Goal: Task Accomplishment & Management: Use online tool/utility

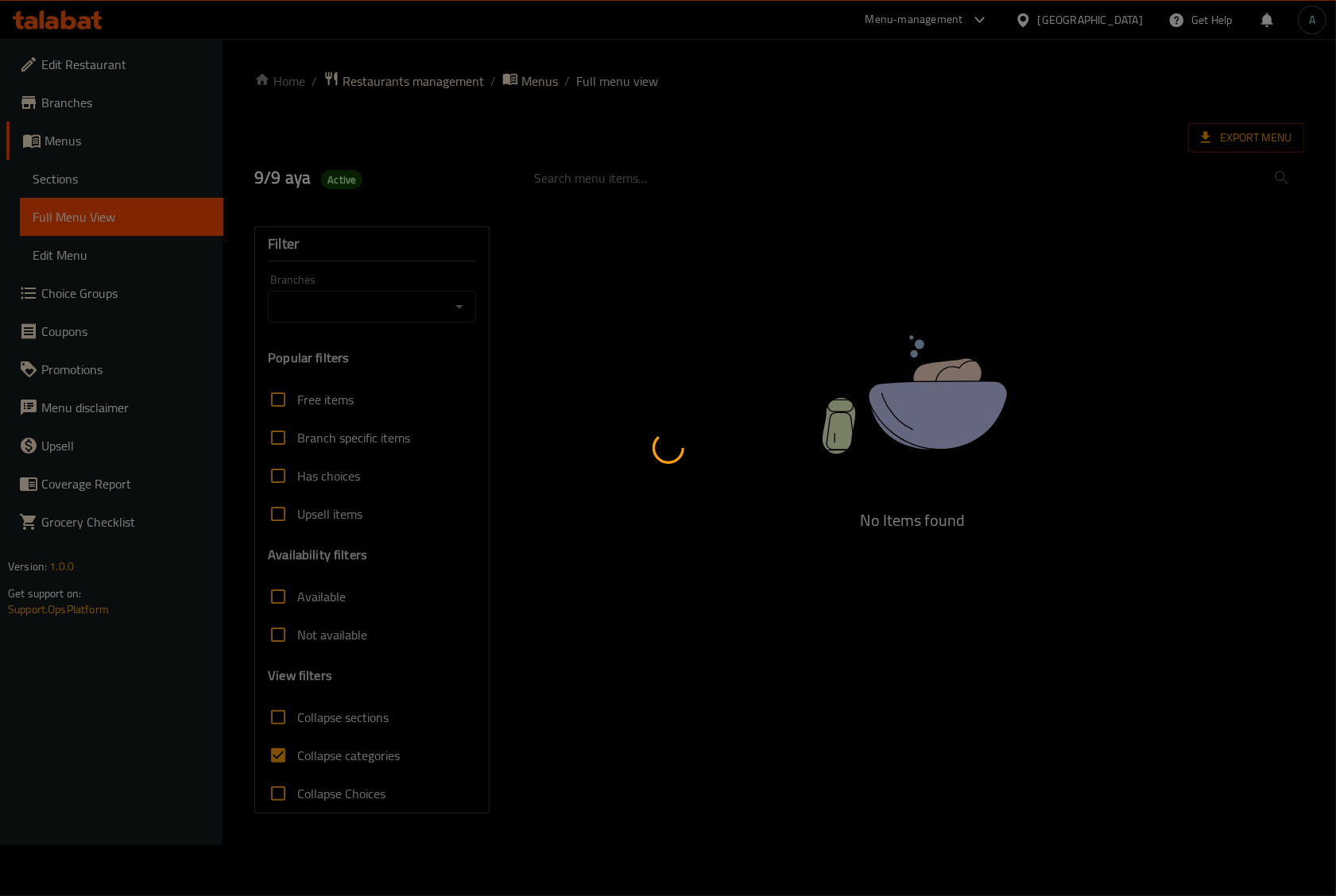
click at [359, 763] on div at bounding box center [668, 448] width 1336 height 896
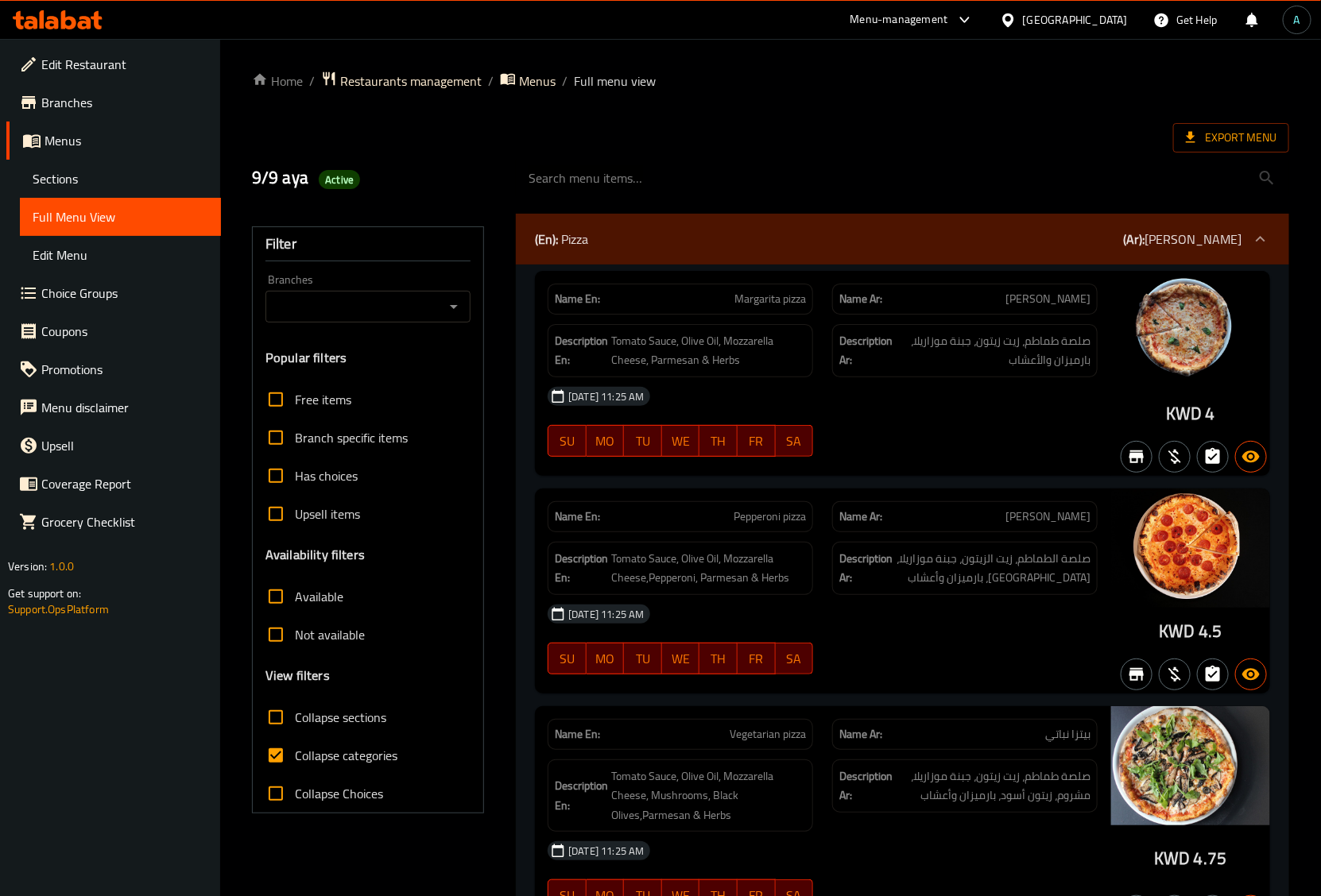
click at [335, 753] on span "Collapse categories" at bounding box center [346, 756] width 103 height 19
click at [295, 753] on input "Collapse categories" at bounding box center [276, 756] width 38 height 38
checkbox input "false"
click at [1196, 156] on div at bounding box center [903, 177] width 793 height 59
click at [1197, 149] on span "Export Menu" at bounding box center [1231, 138] width 116 height 29
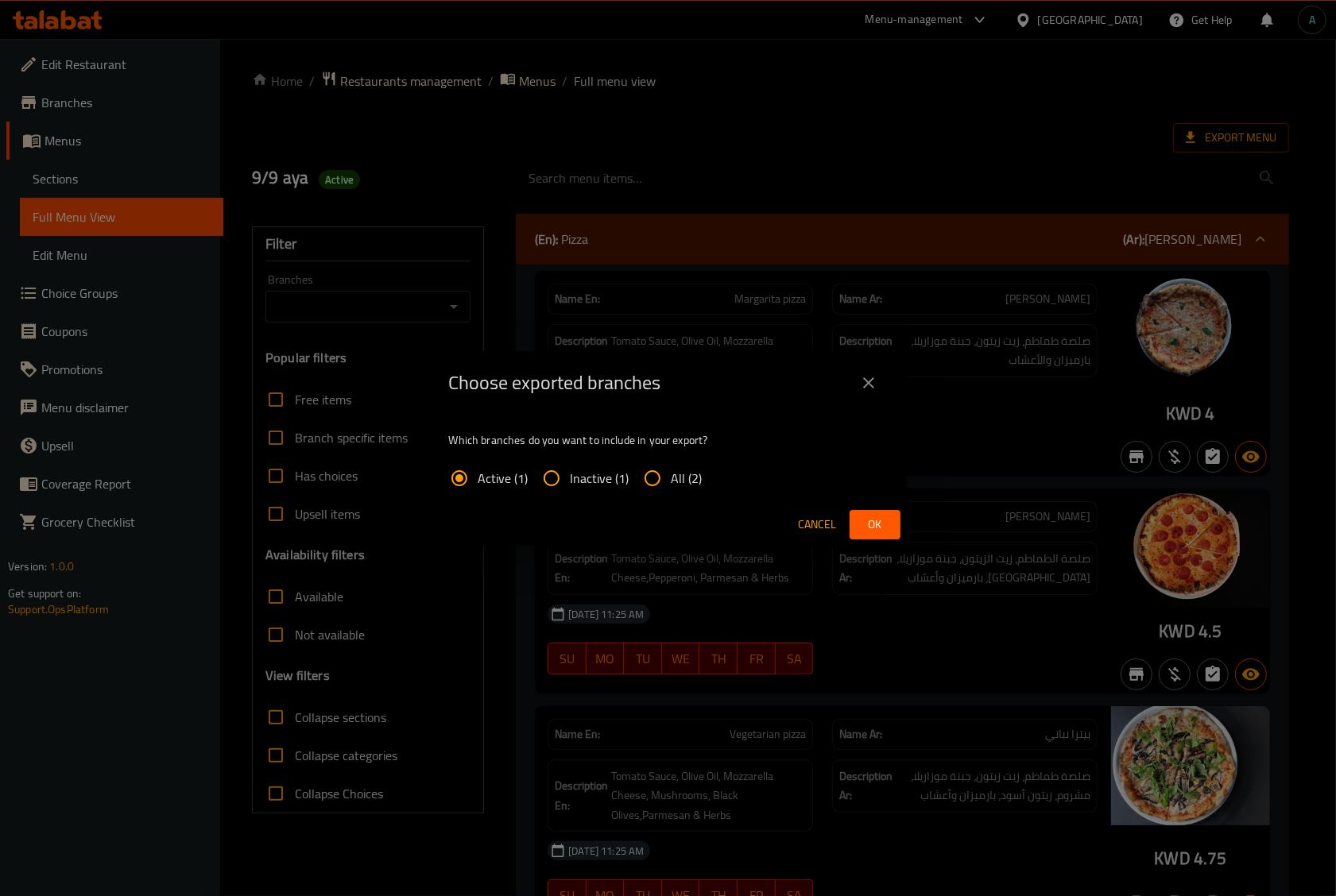
click at [646, 477] on input "All (2)" at bounding box center [652, 478] width 38 height 38
radio input "true"
click at [859, 520] on button "Ok" at bounding box center [875, 525] width 51 height 29
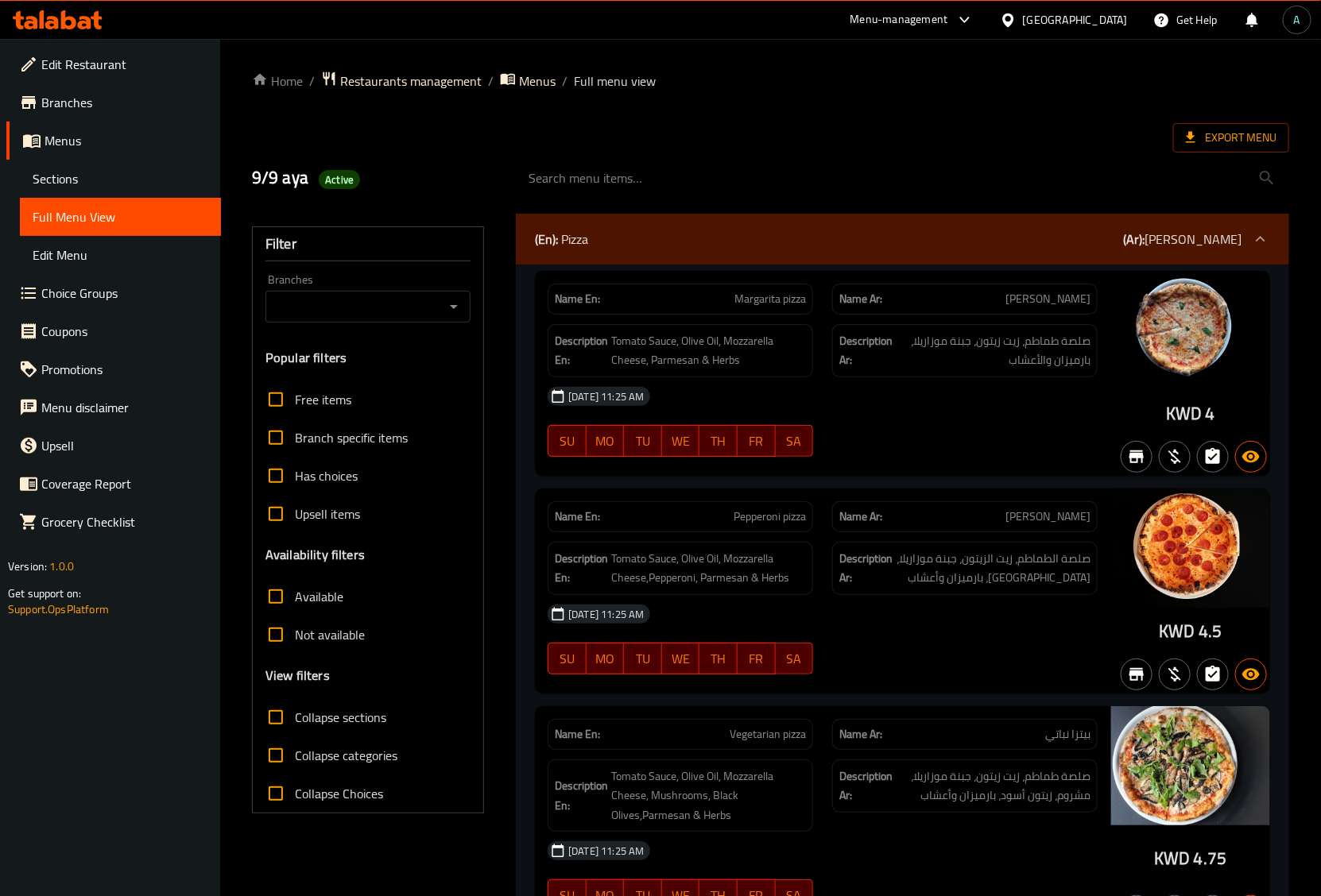
click at [1017, 18] on icon at bounding box center [1007, 20] width 16 height 16
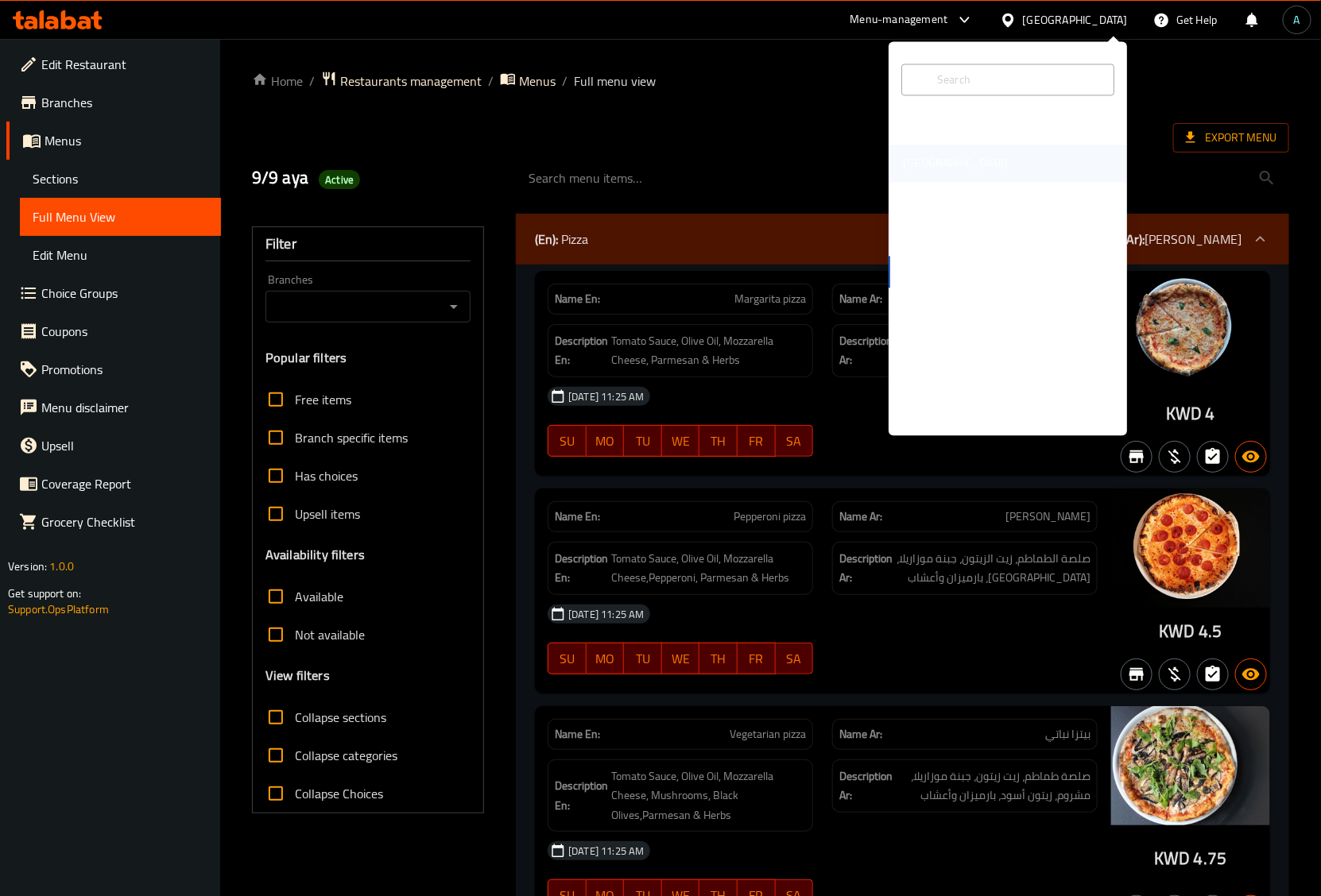
click at [916, 167] on div "[GEOGRAPHIC_DATA]" at bounding box center [955, 164] width 130 height 36
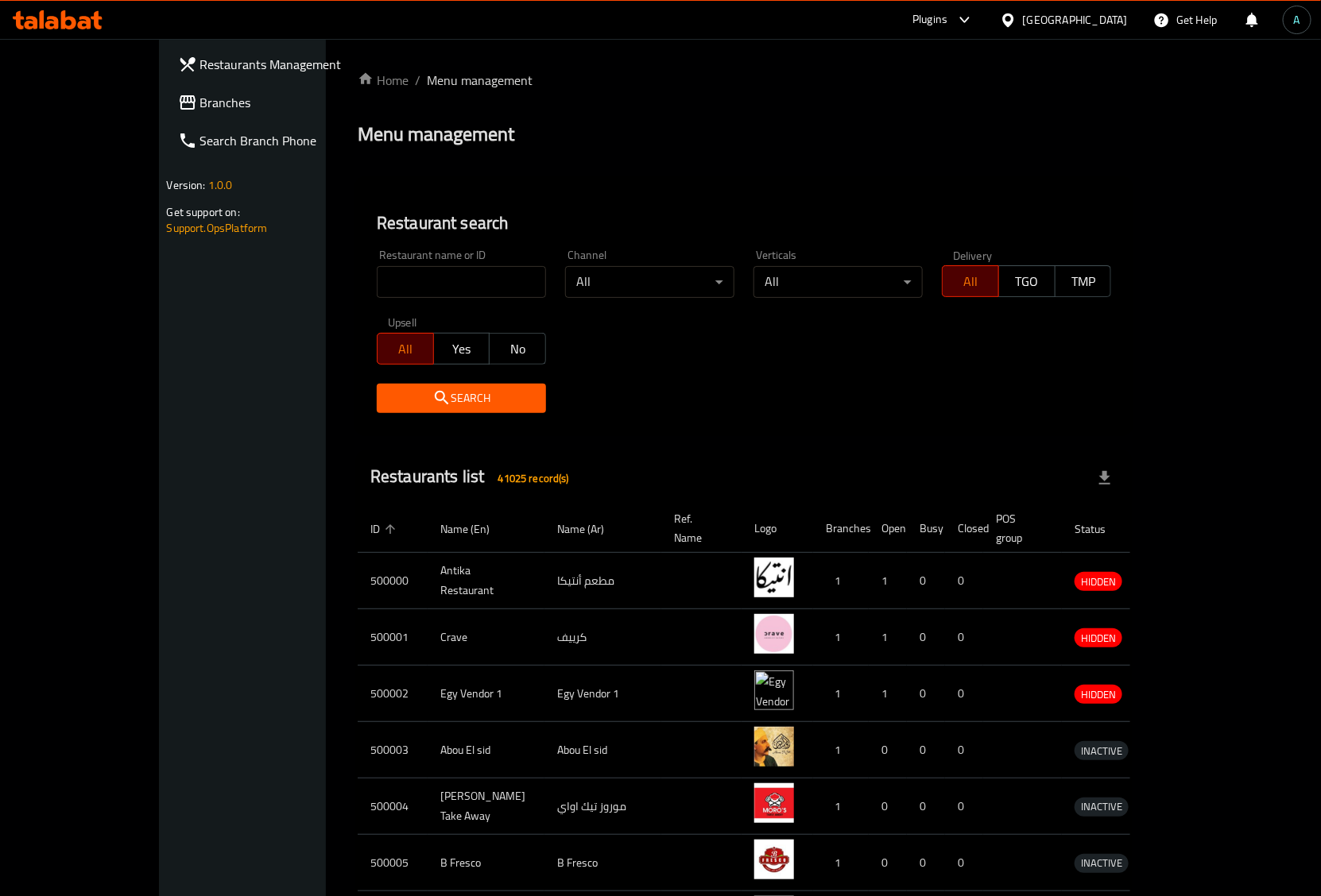
click at [391, 282] on div "Home / Menu management Menu management Restaurant search Restaurant name or ID …" at bounding box center [744, 620] width 772 height 1100
click at [391, 282] on input "search" at bounding box center [461, 282] width 169 height 32
paste input "705424"
type input "705424"
click at [377, 385] on button "Search" at bounding box center [461, 398] width 169 height 29
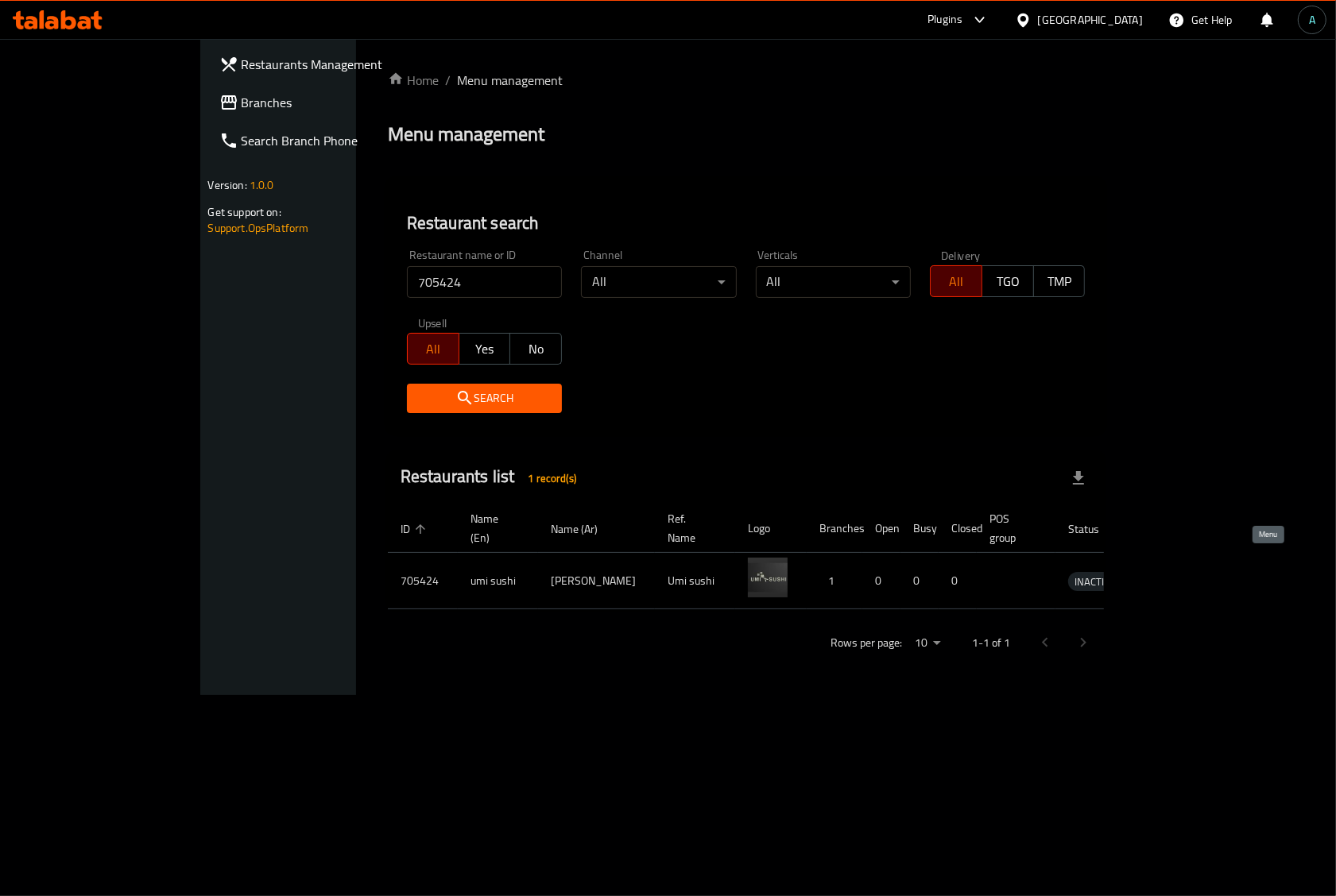
click at [1171, 578] on icon "enhanced table" at bounding box center [1167, 581] width 5 height 6
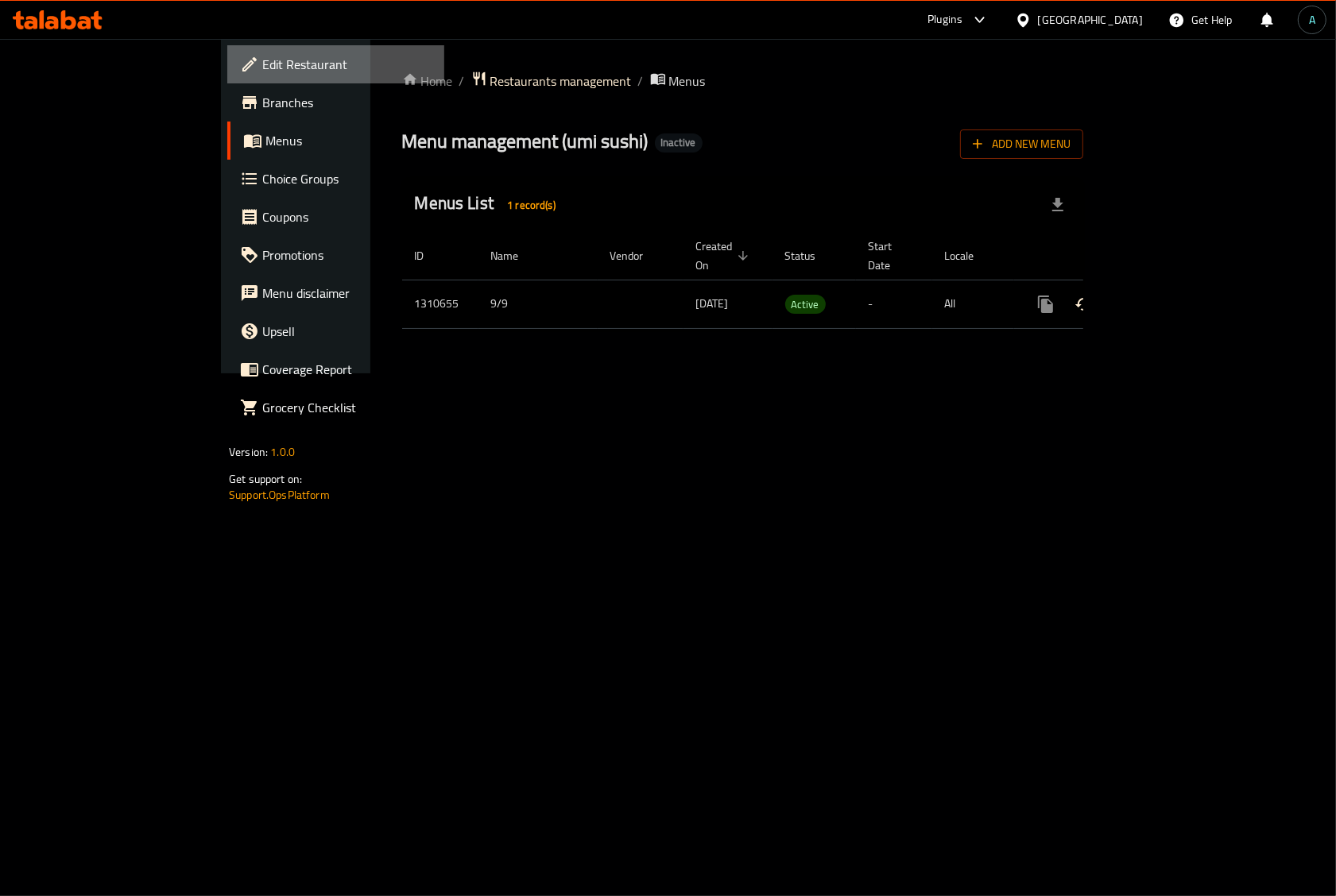
click at [262, 64] on span "Edit Restaurant" at bounding box center [346, 65] width 169 height 19
click at [1171, 293] on icon "enhanced table" at bounding box center [1161, 302] width 19 height 19
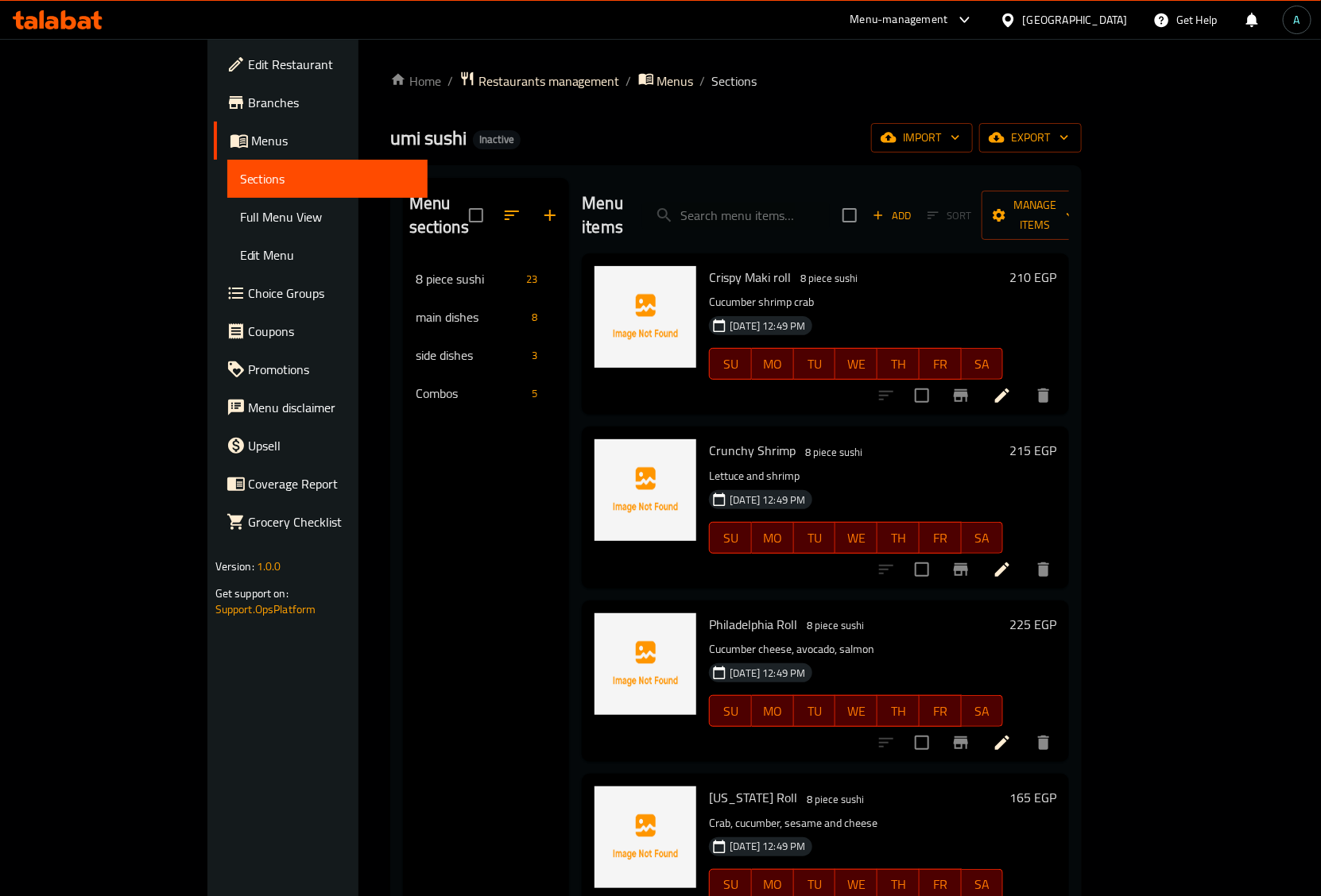
click at [240, 212] on span "Full Menu View" at bounding box center [328, 217] width 176 height 19
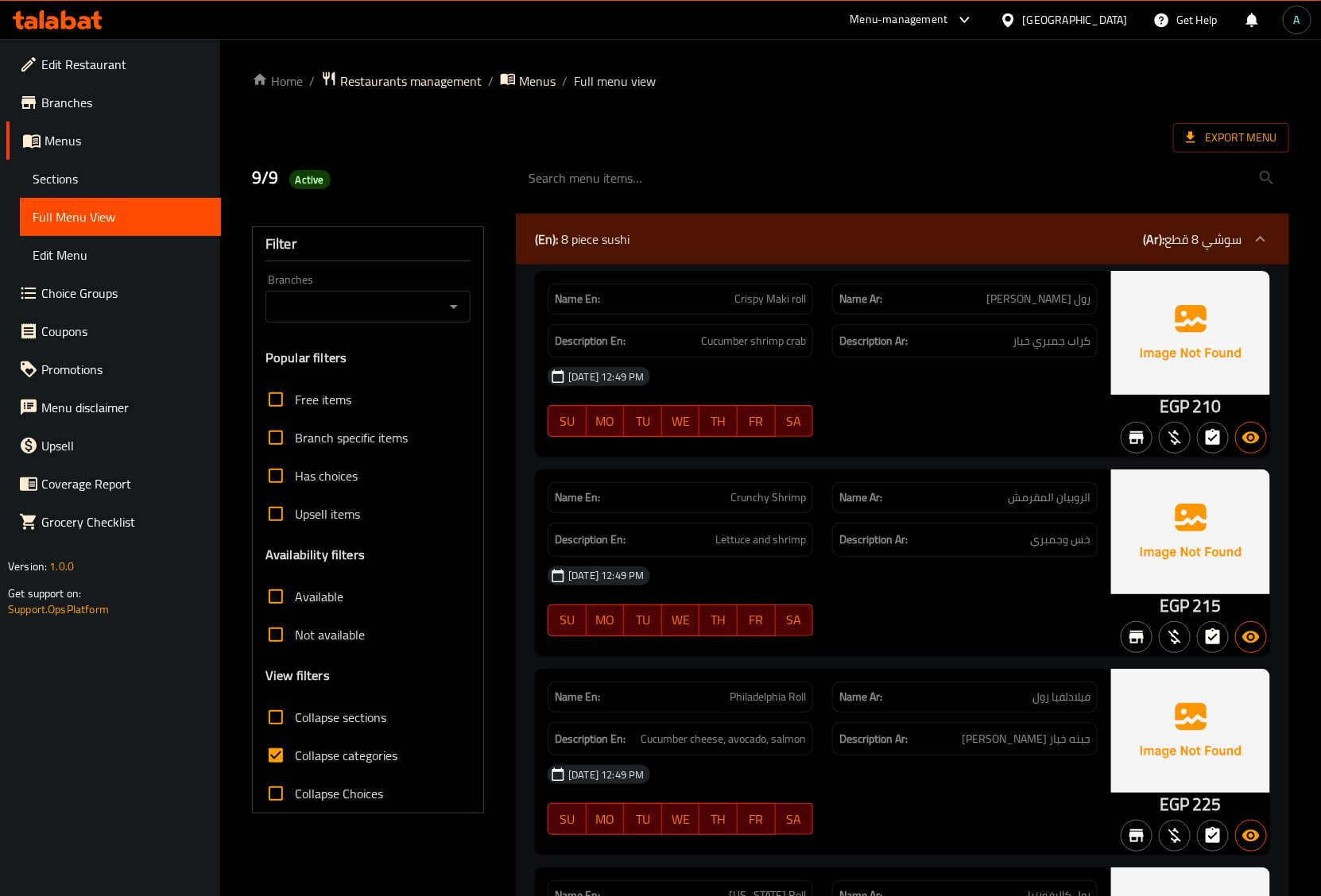
click at [324, 748] on span "Collapse categories" at bounding box center [346, 756] width 103 height 19
click at [295, 748] on input "Collapse categories" at bounding box center [276, 756] width 38 height 38
checkbox input "false"
drag, startPoint x: 1154, startPoint y: 405, endPoint x: 1187, endPoint y: 412, distance: 33.7
click at [1187, 412] on div "EGP 210" at bounding box center [1190, 364] width 159 height 186
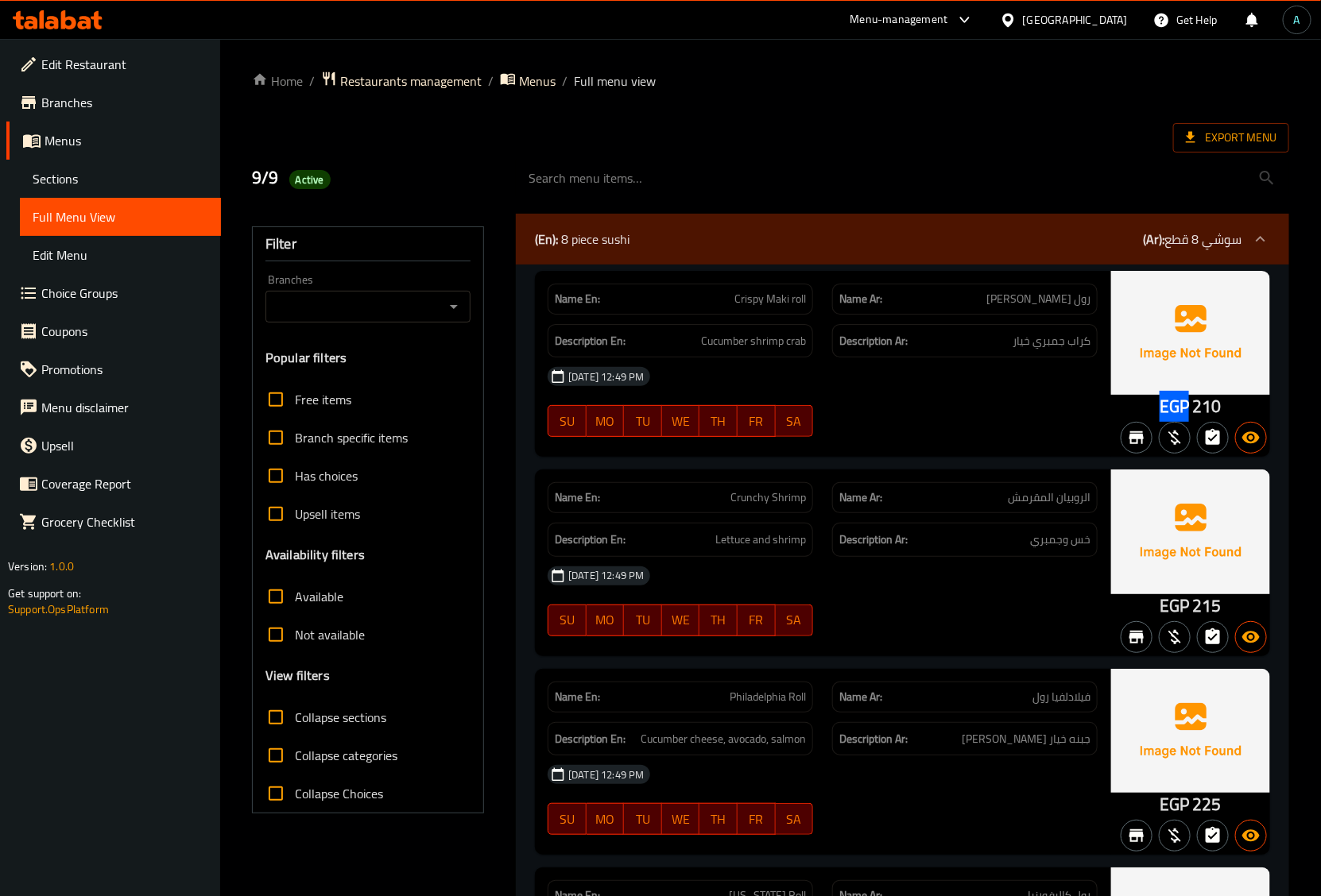
copy span "EGP"
click at [311, 176] on span "Active" at bounding box center [310, 180] width 41 height 16
copy span "Active"
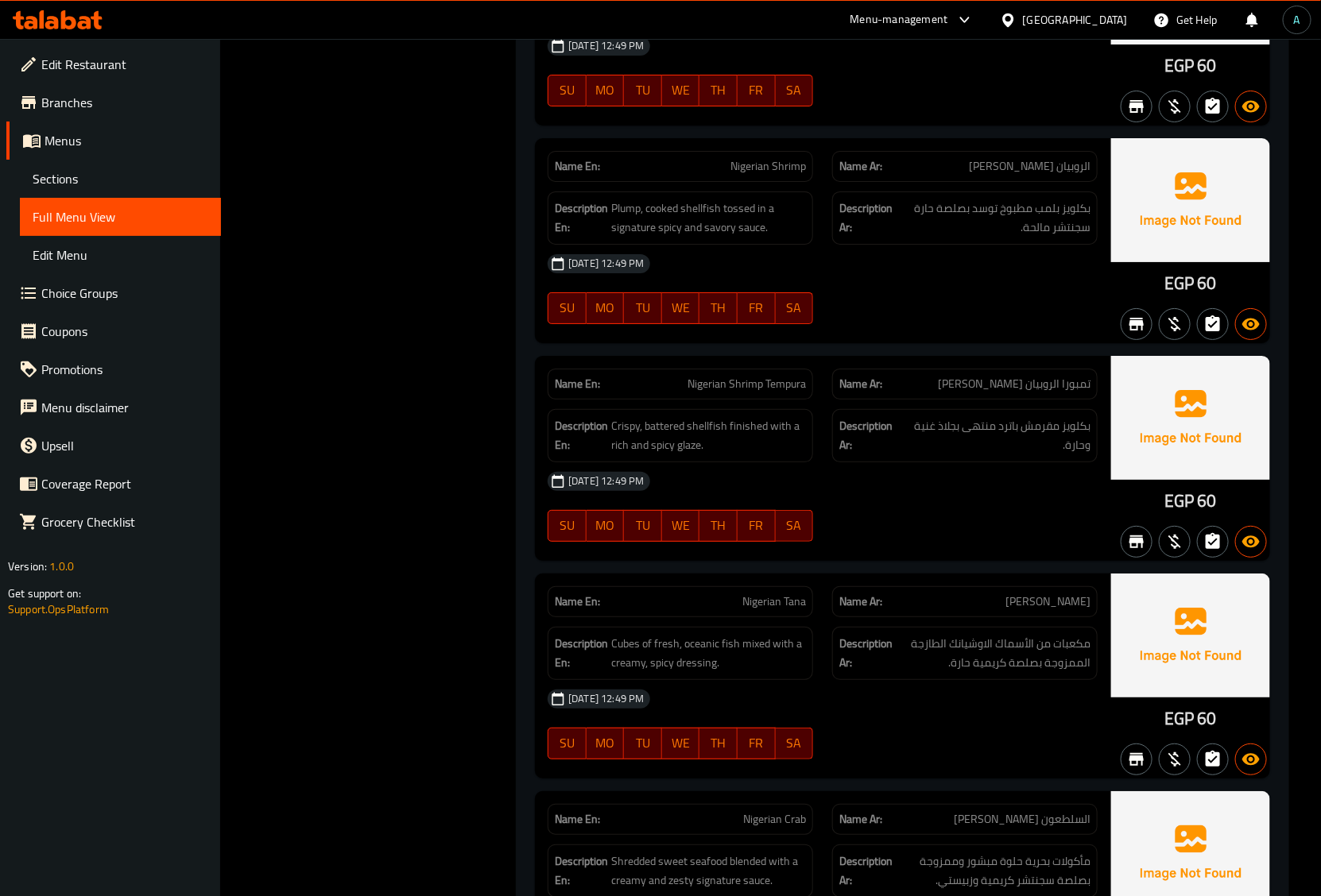
scroll to position [2682, 0]
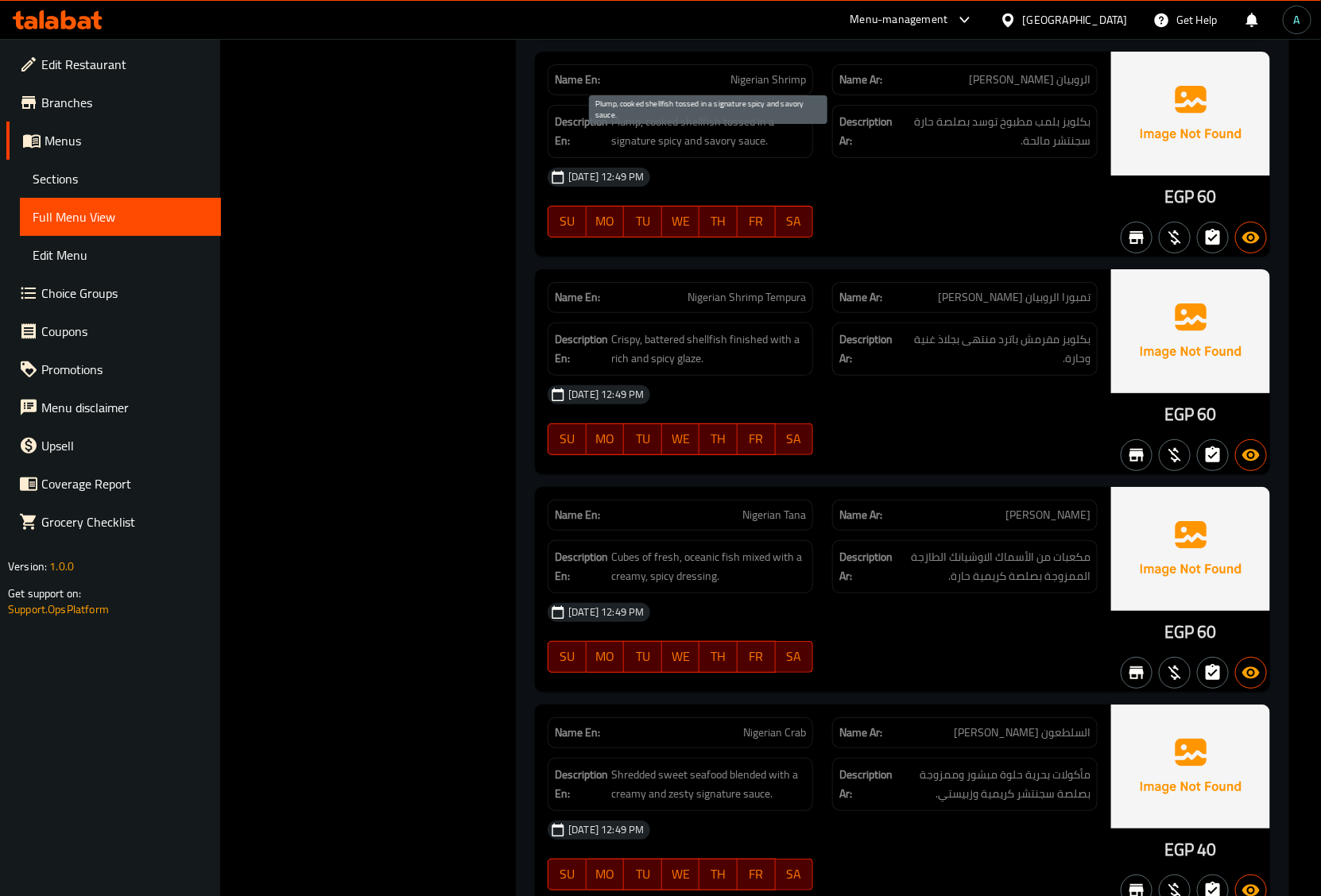
click at [698, 147] on span "Plump, cooked shellfish tossed in a signature spicy and savory sauce." at bounding box center [708, 131] width 195 height 39
copy span "shellfish"
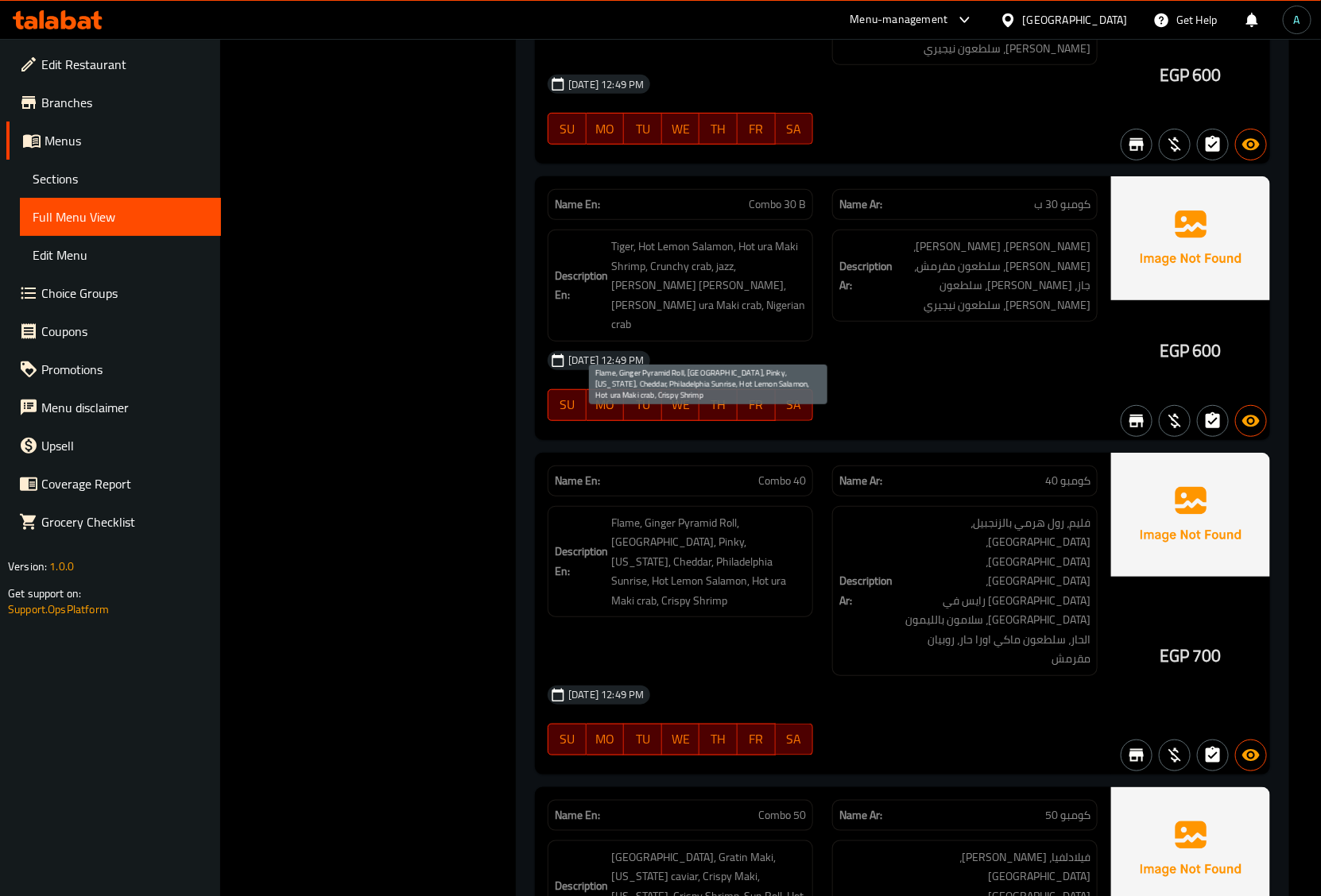
scroll to position [8249, 0]
